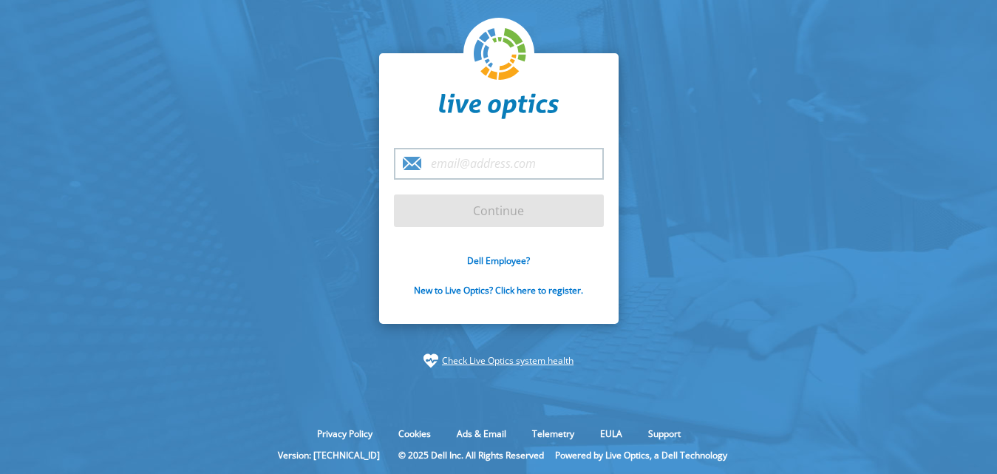
type input "[EMAIL_ADDRESS][DOMAIN_NAME]"
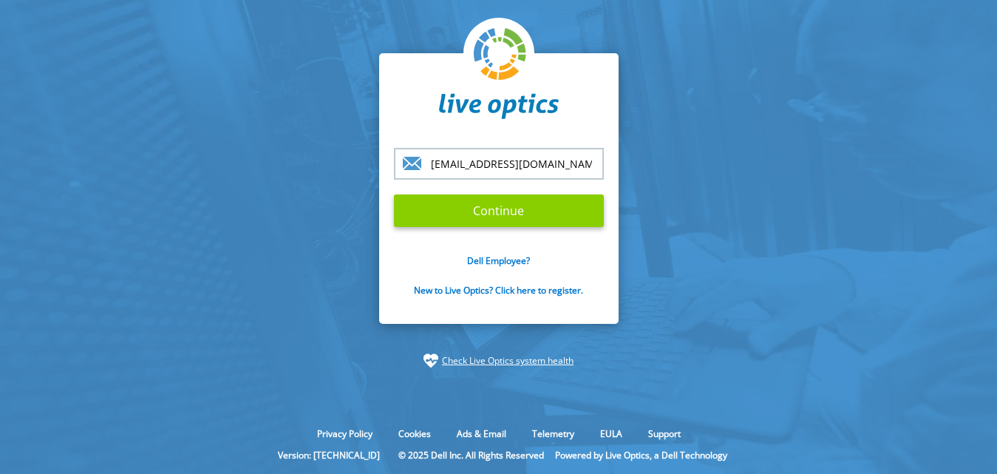
click at [504, 208] on input "Continue" at bounding box center [499, 210] width 210 height 33
click at [511, 204] on input "Continue" at bounding box center [499, 210] width 210 height 33
click at [559, 218] on input "Continue" at bounding box center [499, 210] width 210 height 33
click at [559, 221] on input "Continue" at bounding box center [499, 210] width 210 height 33
drag, startPoint x: 559, startPoint y: 222, endPoint x: 472, endPoint y: 195, distance: 91.2
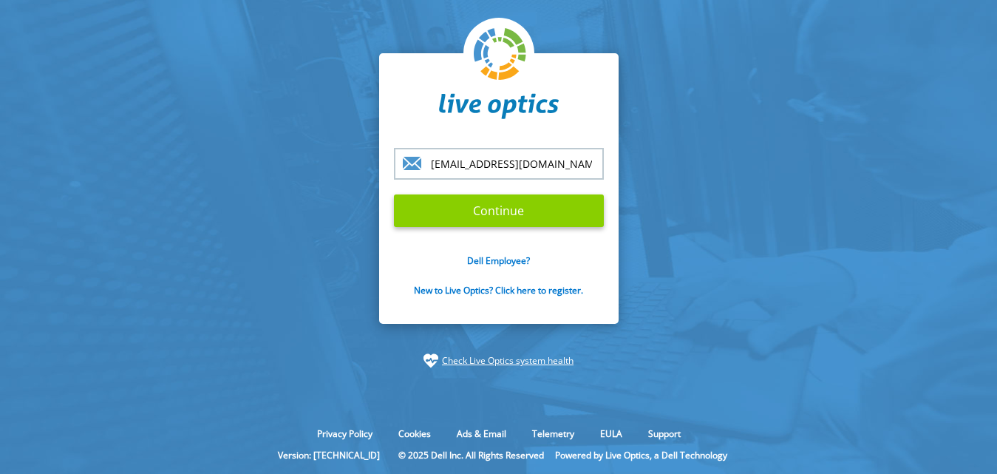
click at [472, 195] on input "Continue" at bounding box center [499, 210] width 210 height 33
click at [472, 205] on input "Continue" at bounding box center [499, 210] width 210 height 33
click at [599, 143] on div "warunyoo@vstecs.co.th Continue Dell Employee? New to Live Optics? Click here to…" at bounding box center [499, 188] width 240 height 271
click at [558, 211] on input "Continue" at bounding box center [499, 210] width 210 height 33
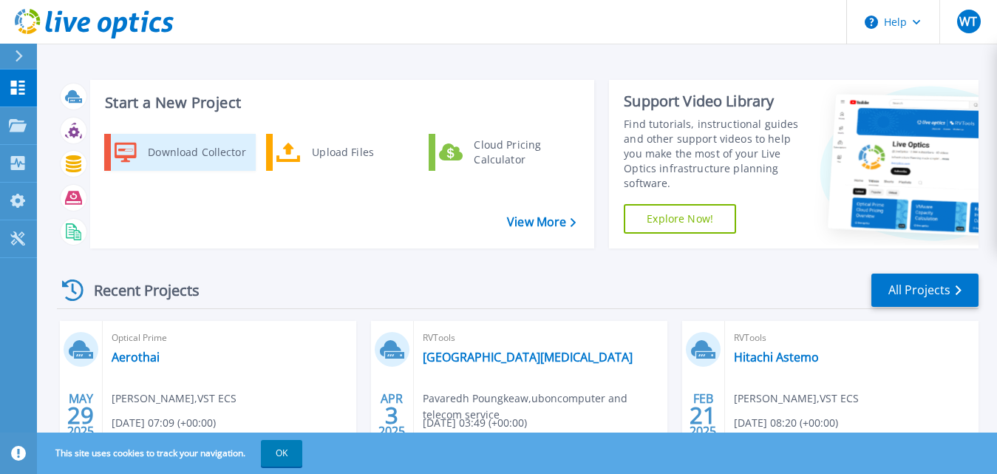
click at [191, 166] on div "Download Collector" at bounding box center [196, 153] width 112 height 30
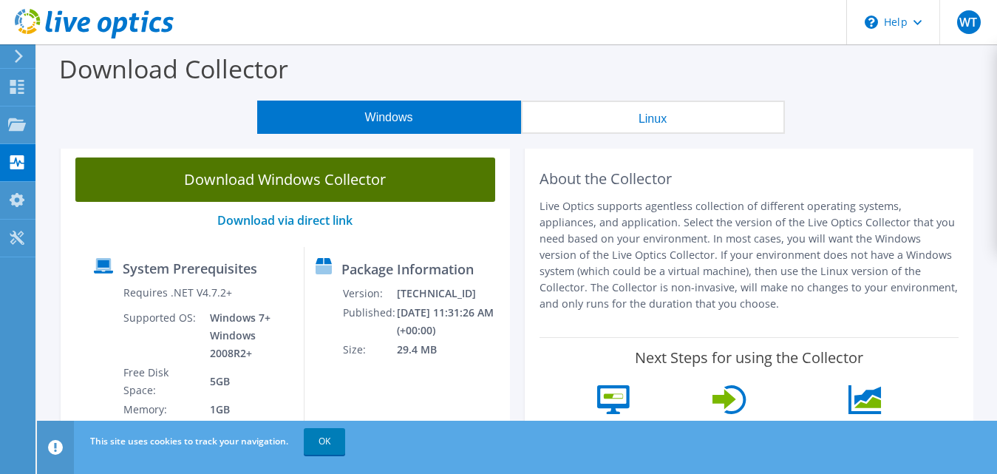
click at [365, 166] on link "Download Windows Collector" at bounding box center [285, 179] width 420 height 44
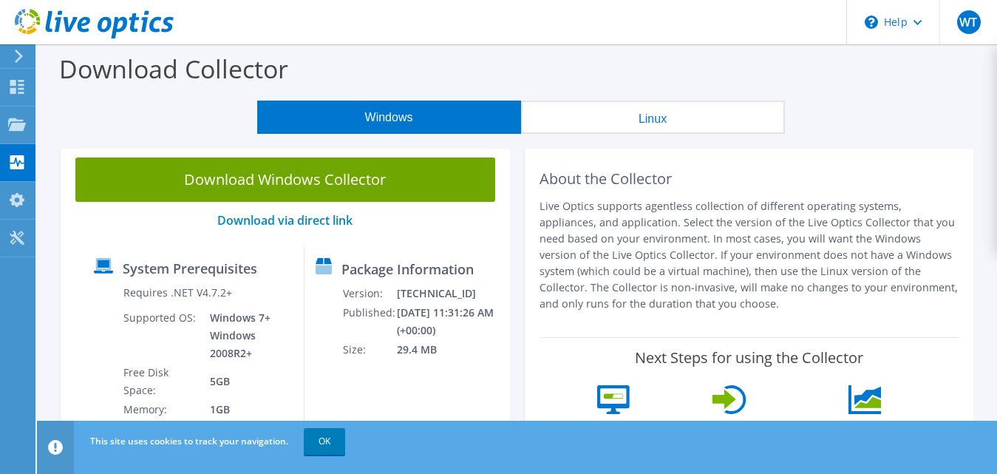
click at [577, 77] on div "Download Collector" at bounding box center [517, 72] width 946 height 56
click at [13, 89] on use at bounding box center [17, 87] width 14 height 14
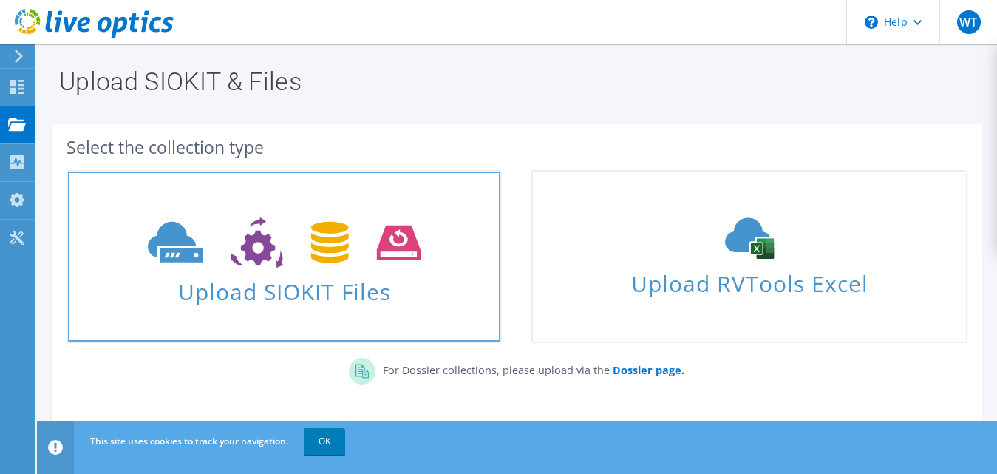
click at [344, 302] on span "Upload SIOKIT Files" at bounding box center [284, 287] width 433 height 32
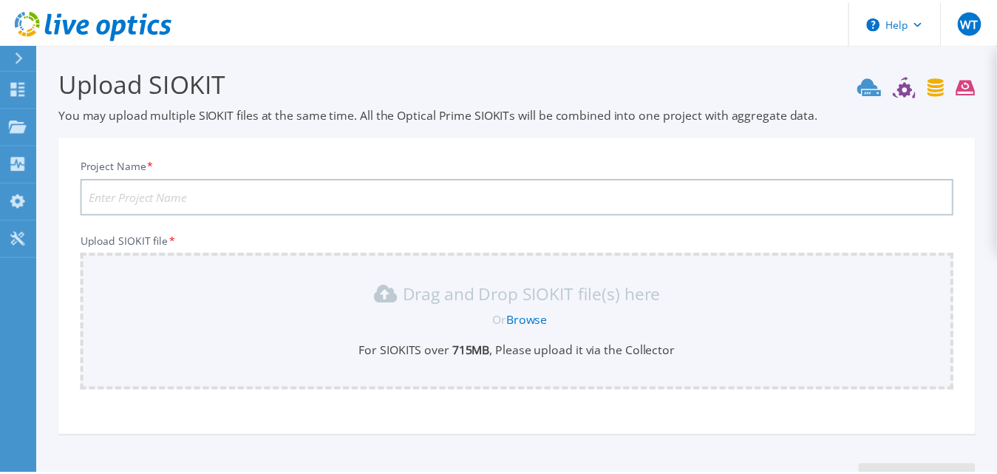
scroll to position [115, 0]
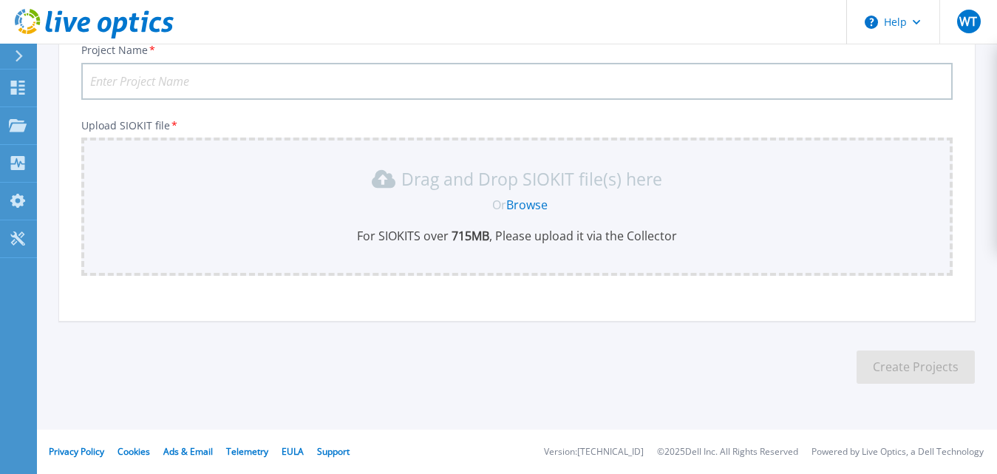
click at [333, 92] on input "Project Name *" at bounding box center [517, 81] width 872 height 37
click at [376, 77] on input "Project Name *" at bounding box center [517, 81] width 872 height 37
type input "Surat DC"
click at [548, 199] on link "Browse" at bounding box center [527, 205] width 41 height 16
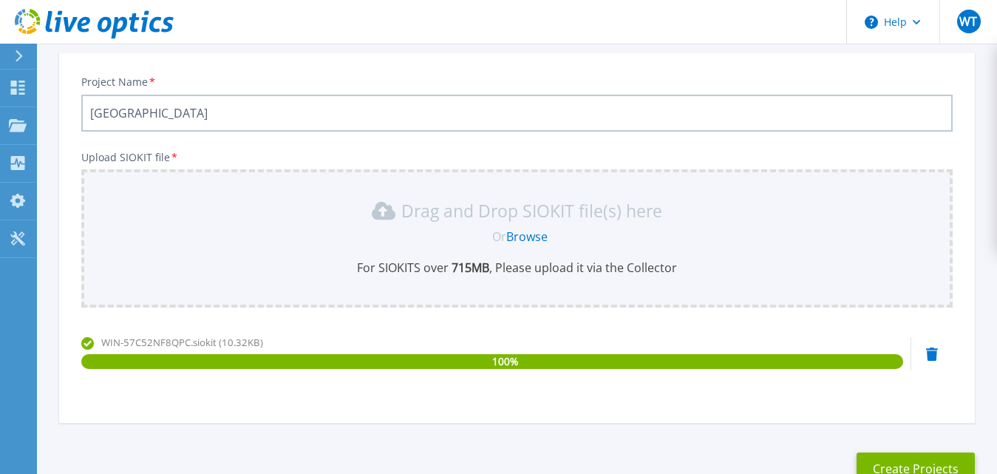
scroll to position [186, 0]
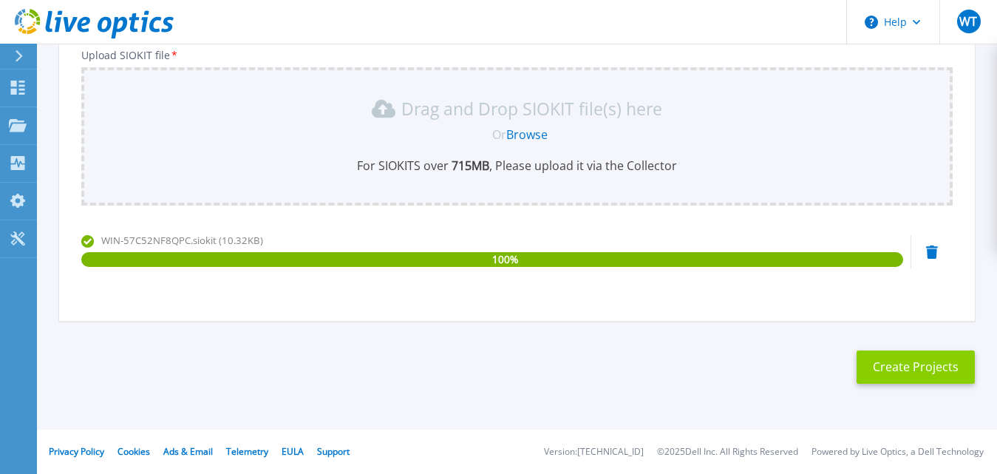
click at [894, 359] on button "Create Projects" at bounding box center [916, 366] width 118 height 33
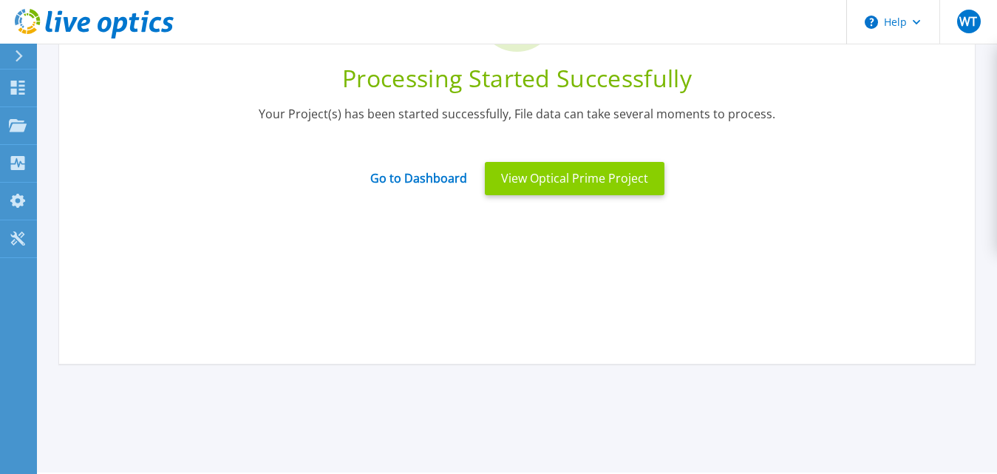
click at [570, 169] on button "View Optical Prime Project" at bounding box center [575, 178] width 180 height 33
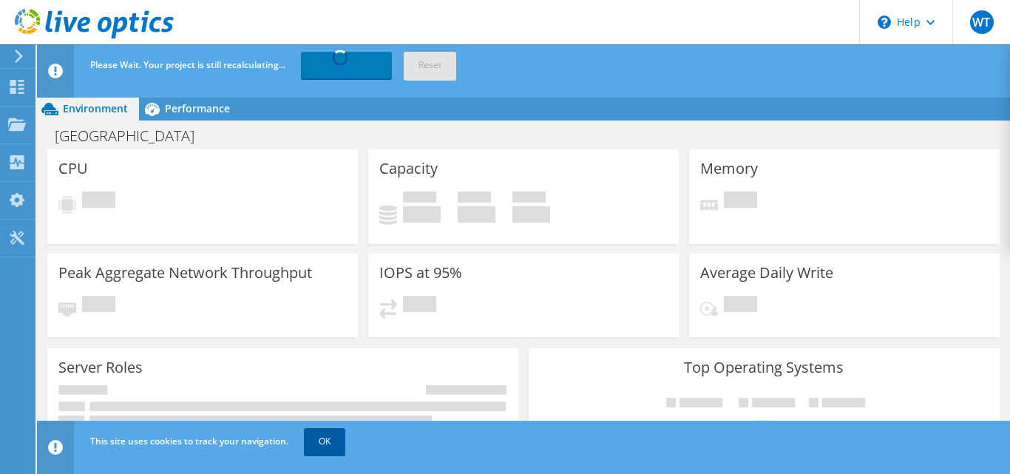
click at [328, 433] on link "OK" at bounding box center [324, 441] width 41 height 27
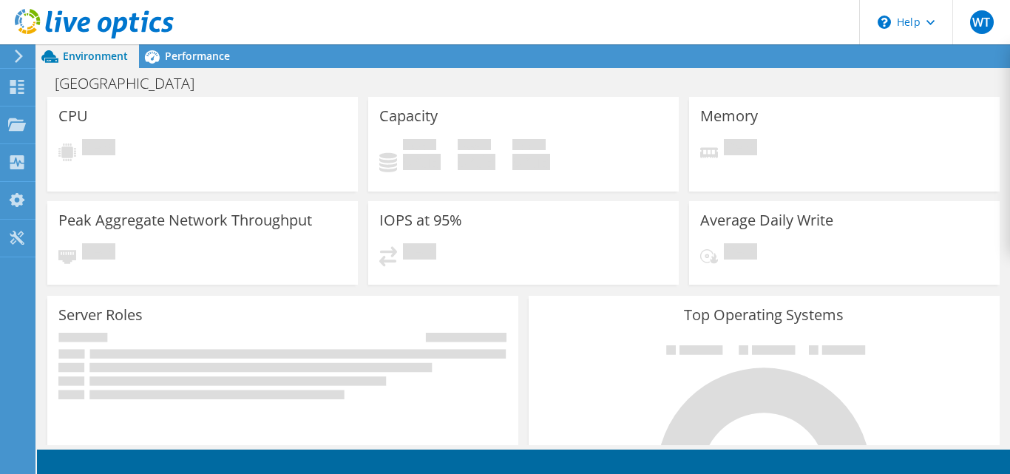
click at [159, 44] on div at bounding box center [87, 25] width 174 height 50
drag, startPoint x: 194, startPoint y: 55, endPoint x: 159, endPoint y: 44, distance: 36.3
click at [159, 44] on div at bounding box center [87, 25] width 174 height 50
click at [163, 52] on icon at bounding box center [152, 57] width 26 height 26
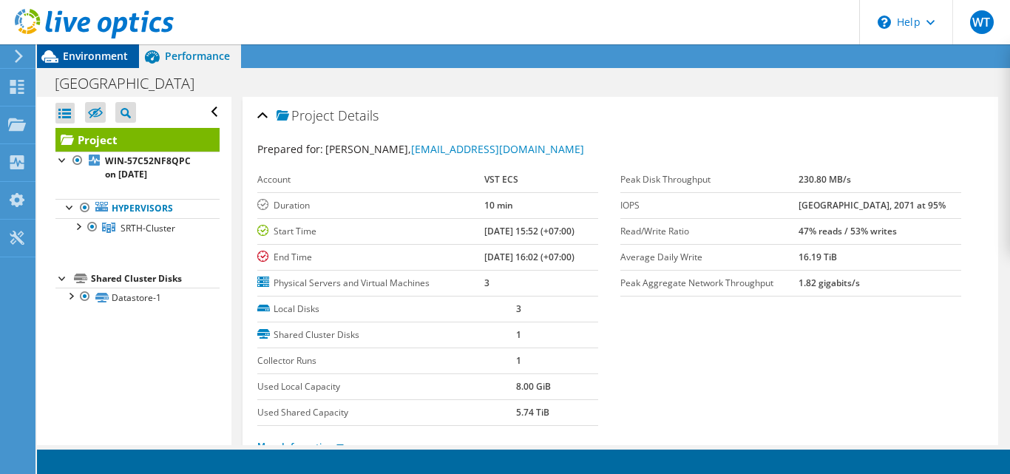
click at [95, 55] on span "Environment" at bounding box center [95, 56] width 65 height 14
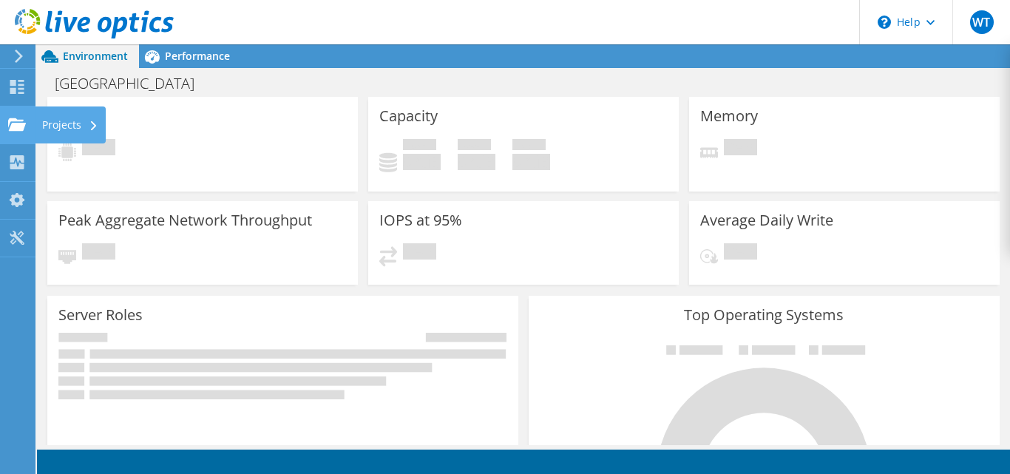
click at [78, 128] on div "Projects" at bounding box center [70, 124] width 71 height 37
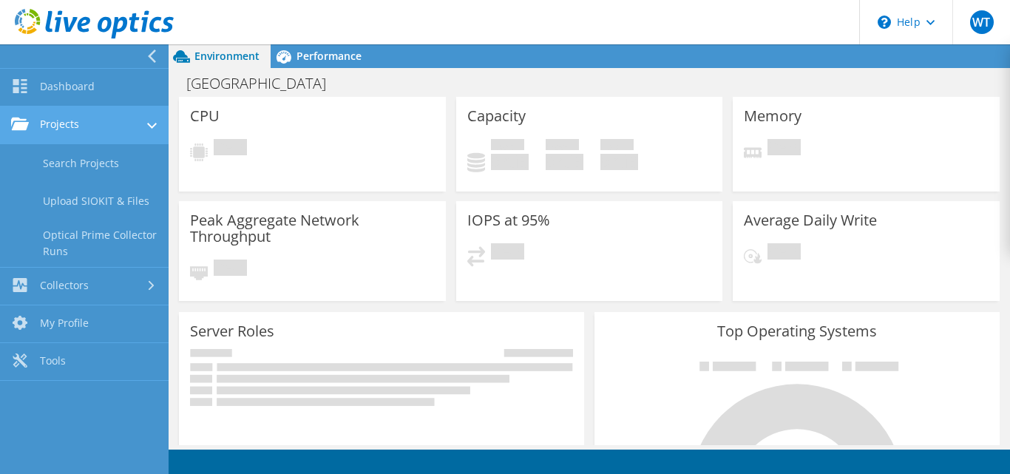
click at [91, 120] on link "Projects" at bounding box center [84, 125] width 169 height 38
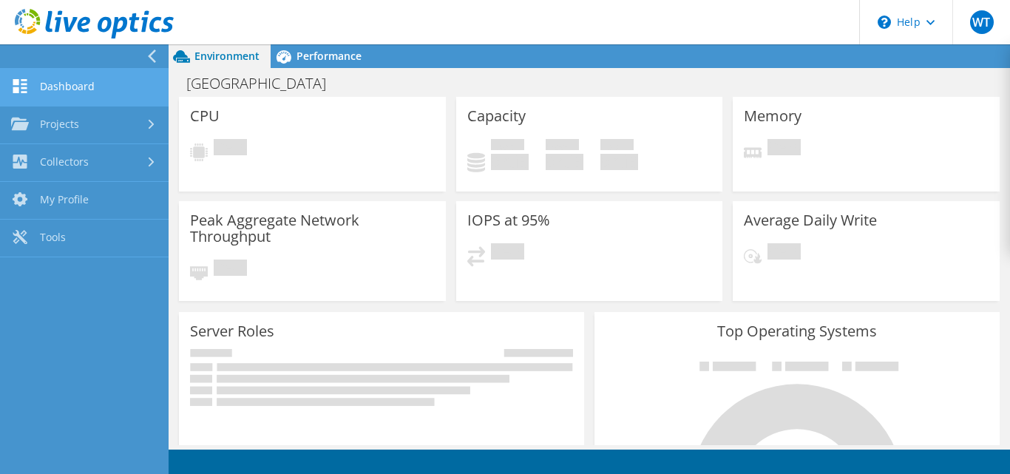
click at [92, 90] on link "Dashboard" at bounding box center [84, 88] width 169 height 38
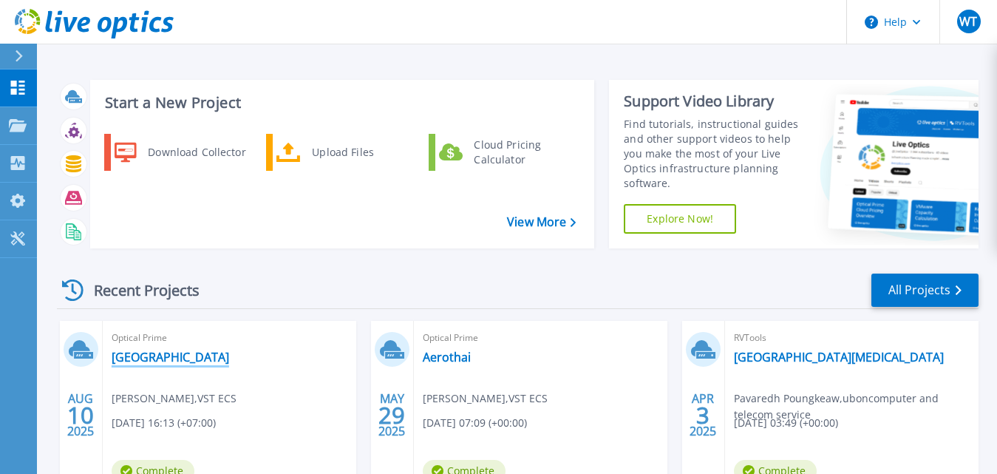
click at [134, 363] on link "[GEOGRAPHIC_DATA]" at bounding box center [171, 357] width 118 height 15
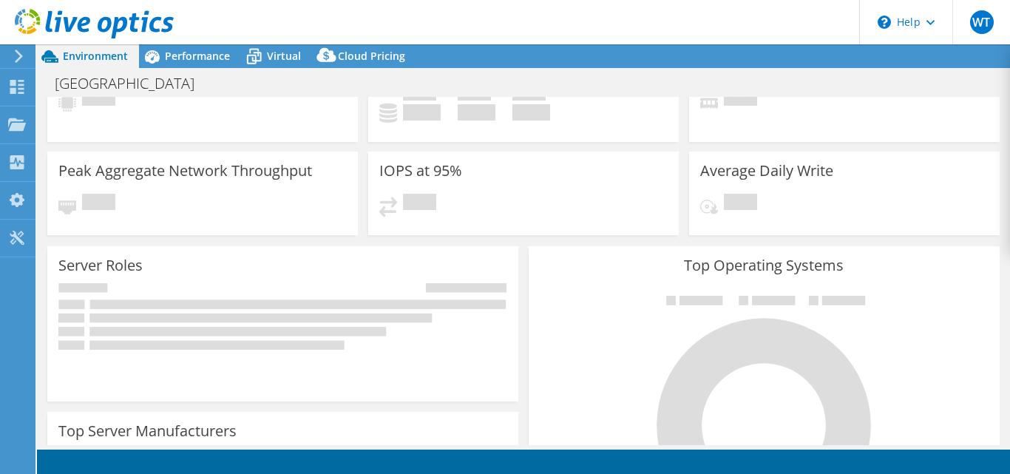
select select "USD"
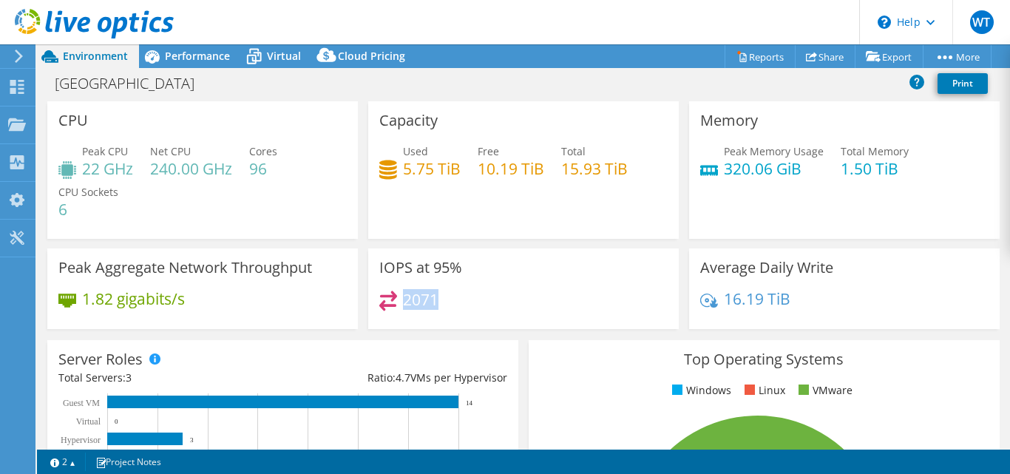
drag, startPoint x: 398, startPoint y: 302, endPoint x: 537, endPoint y: 294, distance: 139.3
click at [537, 294] on div "2071" at bounding box center [523, 307] width 288 height 32
click at [220, 50] on span "Performance" at bounding box center [197, 56] width 65 height 14
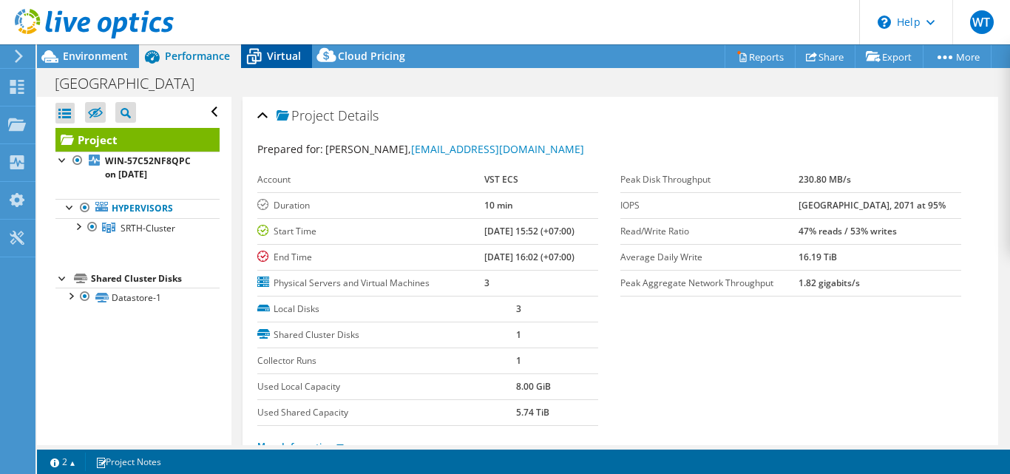
click at [291, 58] on span "Virtual" at bounding box center [284, 56] width 34 height 14
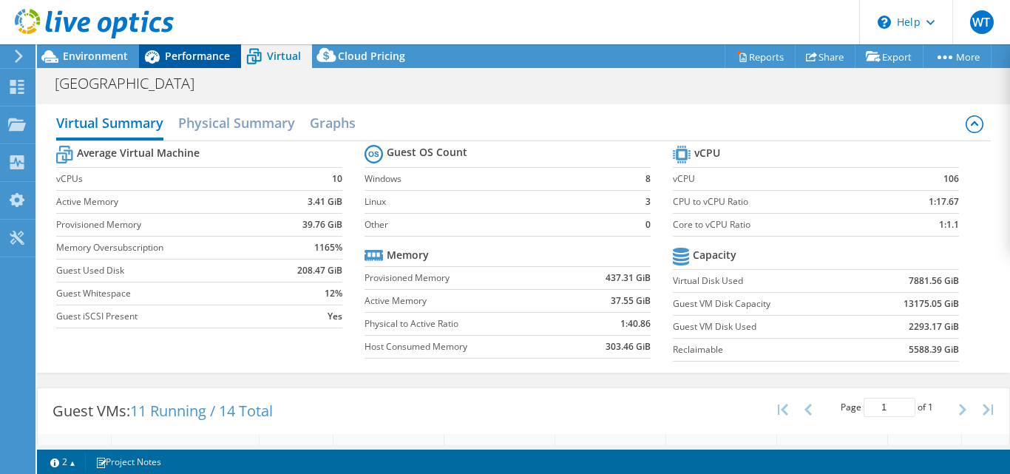
click at [200, 54] on span "Performance" at bounding box center [197, 56] width 65 height 14
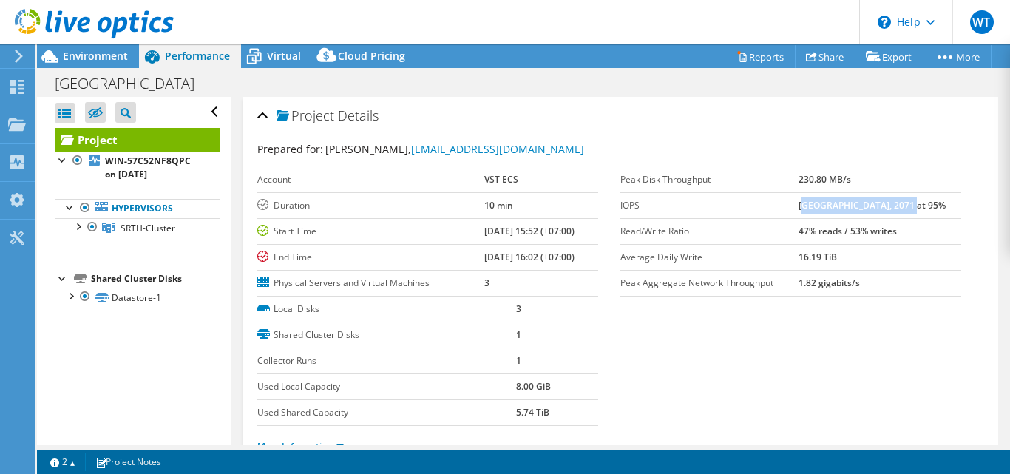
drag, startPoint x: 818, startPoint y: 208, endPoint x: 915, endPoint y: 200, distance: 97.9
click at [915, 197] on td "[GEOGRAPHIC_DATA], 2071 at 95%" at bounding box center [880, 205] width 163 height 26
click at [885, 204] on b "[GEOGRAPHIC_DATA], 2071 at 95%" at bounding box center [872, 205] width 147 height 13
click at [885, 205] on b "[GEOGRAPHIC_DATA], 2071 at 95%" at bounding box center [872, 205] width 147 height 13
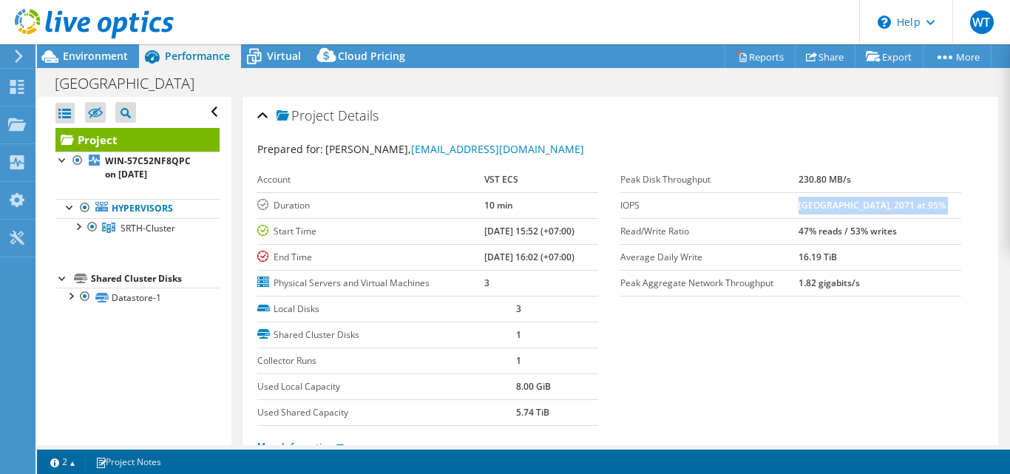
click at [842, 211] on td "[GEOGRAPHIC_DATA], 2071 at 95%" at bounding box center [880, 205] width 163 height 26
click at [828, 207] on b "[GEOGRAPHIC_DATA], 2071 at 95%" at bounding box center [872, 205] width 147 height 13
click at [798, 211] on label "IOPS" at bounding box center [708, 205] width 177 height 15
drag, startPoint x: 806, startPoint y: 205, endPoint x: 873, endPoint y: 207, distance: 66.6
click at [873, 205] on tr "IOPS 2152 at [GEOGRAPHIC_DATA], 2071 at 95%" at bounding box center [790, 205] width 341 height 26
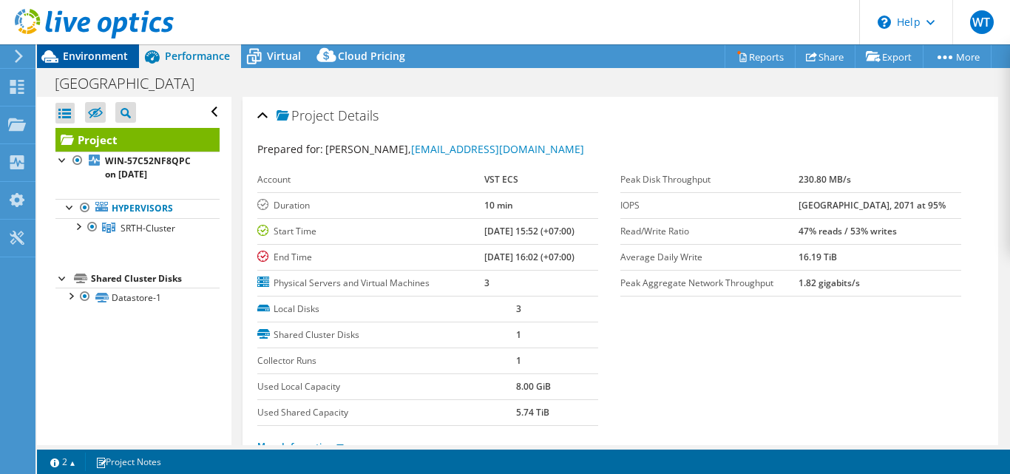
click at [122, 58] on span "Environment" at bounding box center [95, 56] width 65 height 14
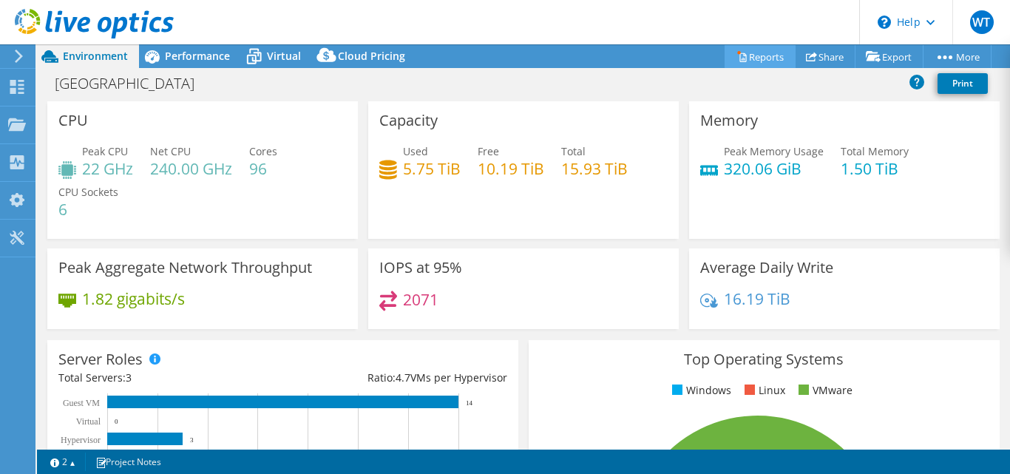
click at [751, 58] on link "Reports" at bounding box center [760, 56] width 71 height 23
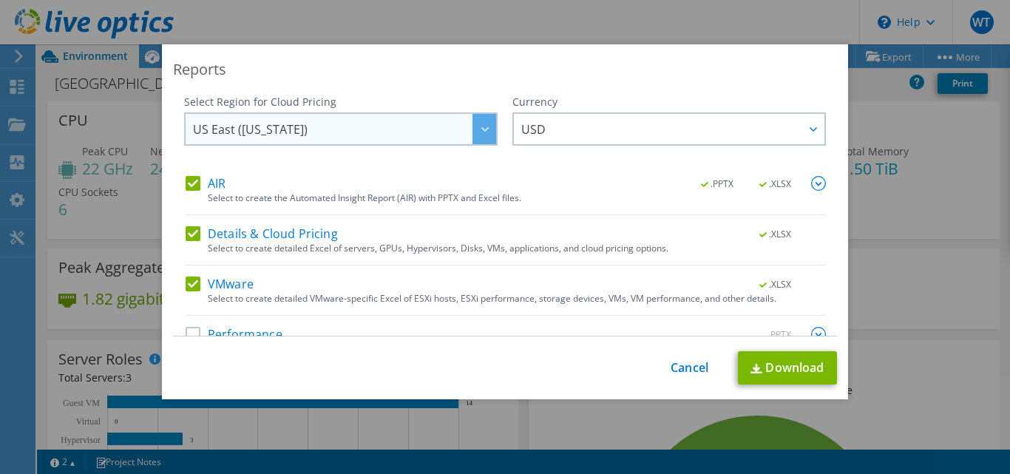
click at [472, 135] on div at bounding box center [484, 129] width 24 height 30
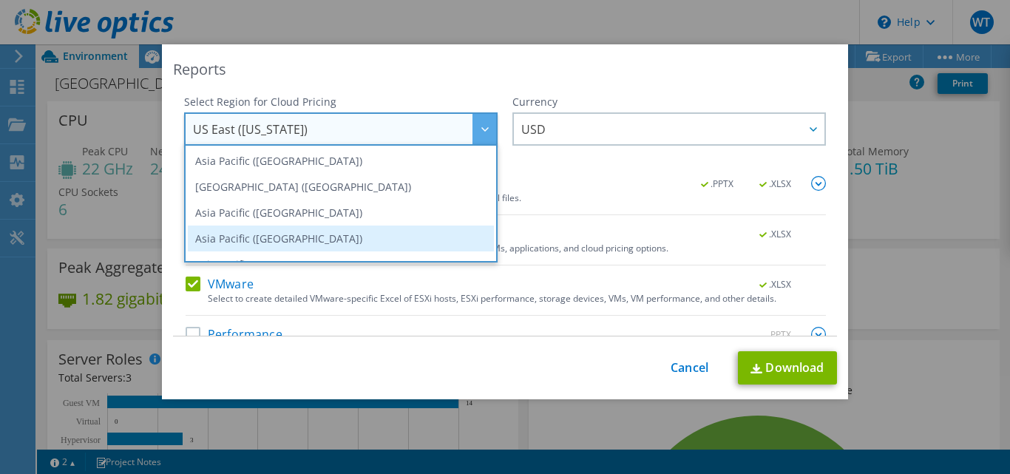
click at [337, 230] on li "Asia Pacific ([GEOGRAPHIC_DATA])" at bounding box center [341, 239] width 306 height 26
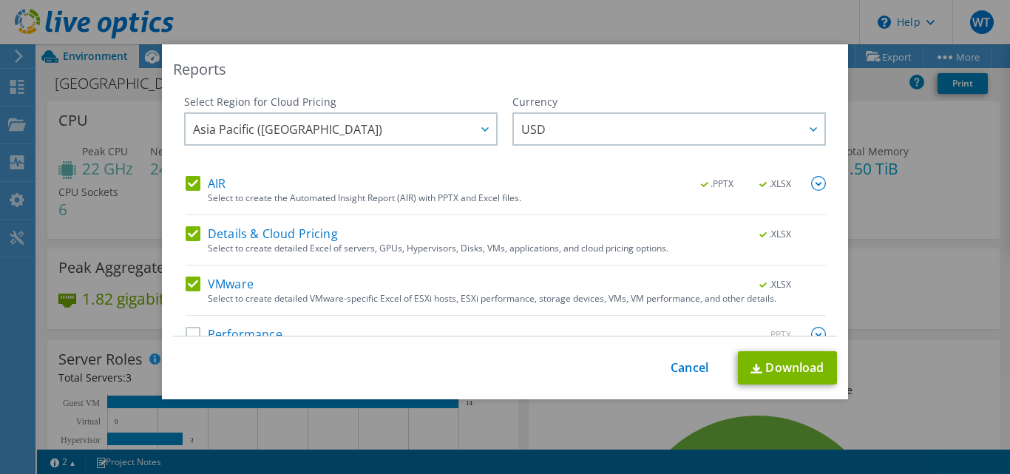
scroll to position [30, 0]
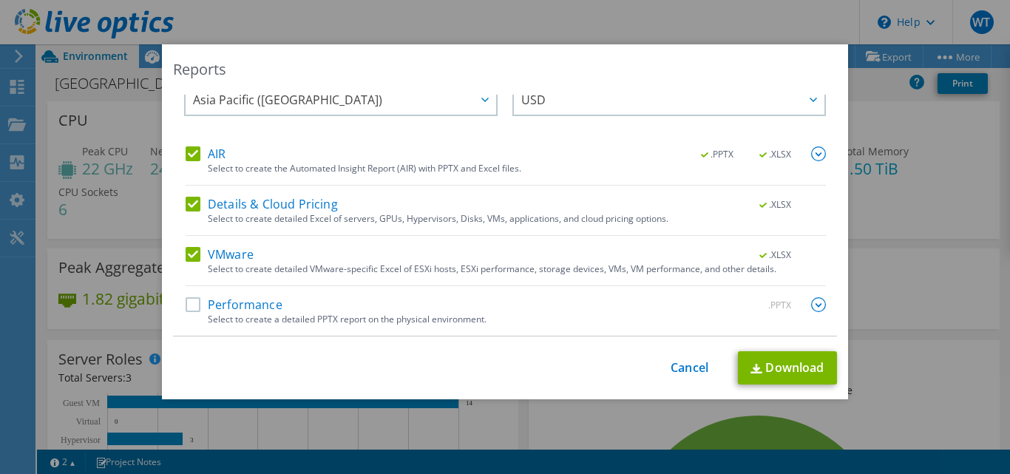
click at [186, 305] on label "Performance" at bounding box center [234, 304] width 97 height 15
click at [0, 0] on input "Performance" at bounding box center [0, 0] width 0 height 0
click at [593, 91] on div "Reports Select Region for Cloud Pricing Asia Pacific ([GEOGRAPHIC_DATA]) [GEOGR…" at bounding box center [505, 221] width 686 height 355
click at [595, 108] on span "USD" at bounding box center [672, 99] width 303 height 30
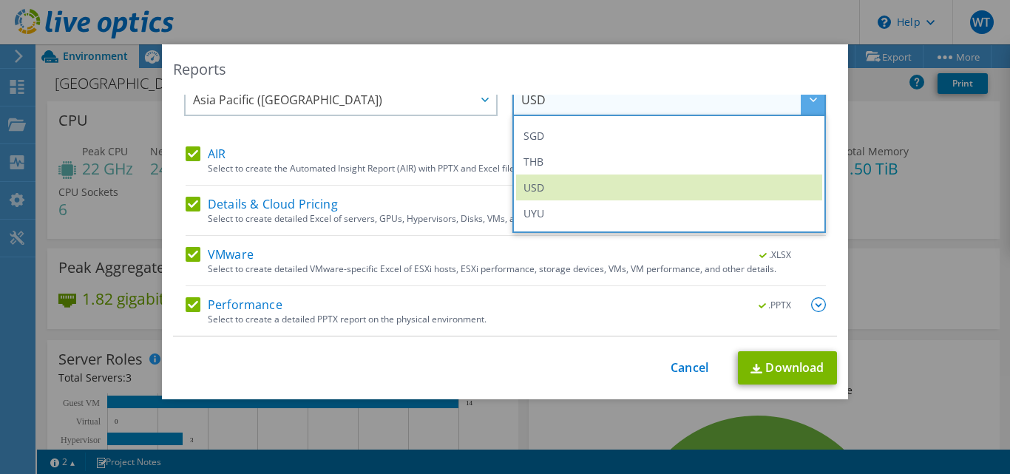
scroll to position [536, 0]
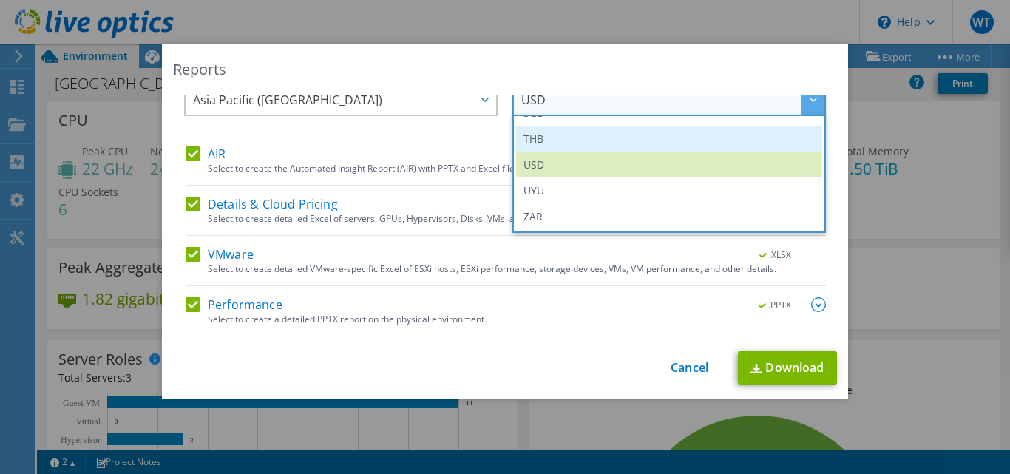
click at [580, 149] on li "THB" at bounding box center [669, 139] width 306 height 26
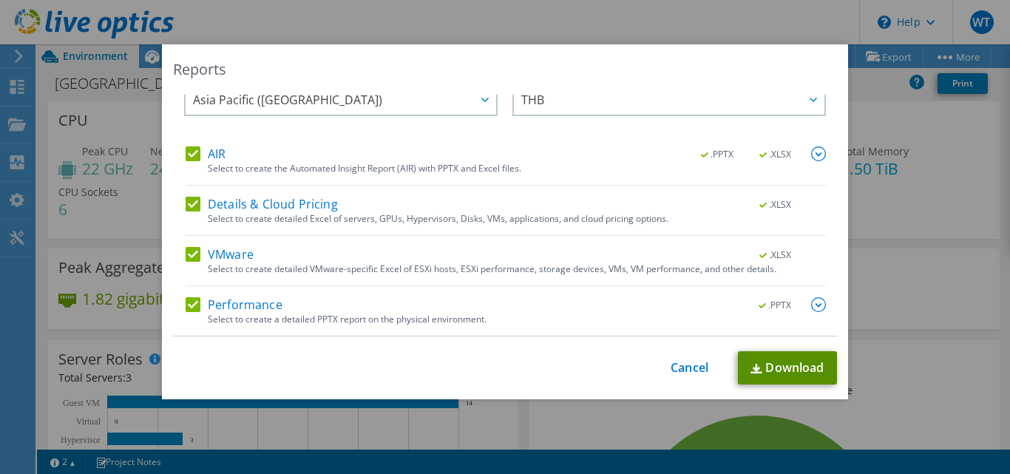
click at [752, 364] on img at bounding box center [757, 369] width 12 height 10
